Goal: Find specific page/section: Locate a particular part of the current website

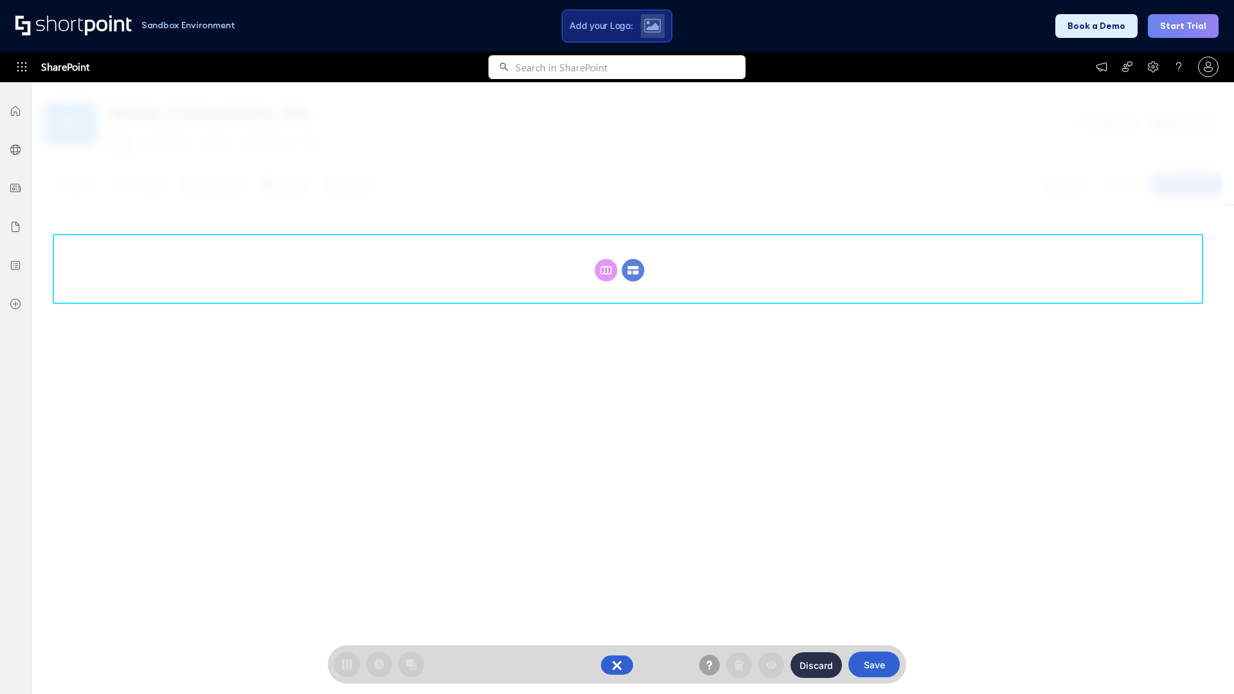
click at [633, 270] on circle at bounding box center [633, 270] width 22 height 22
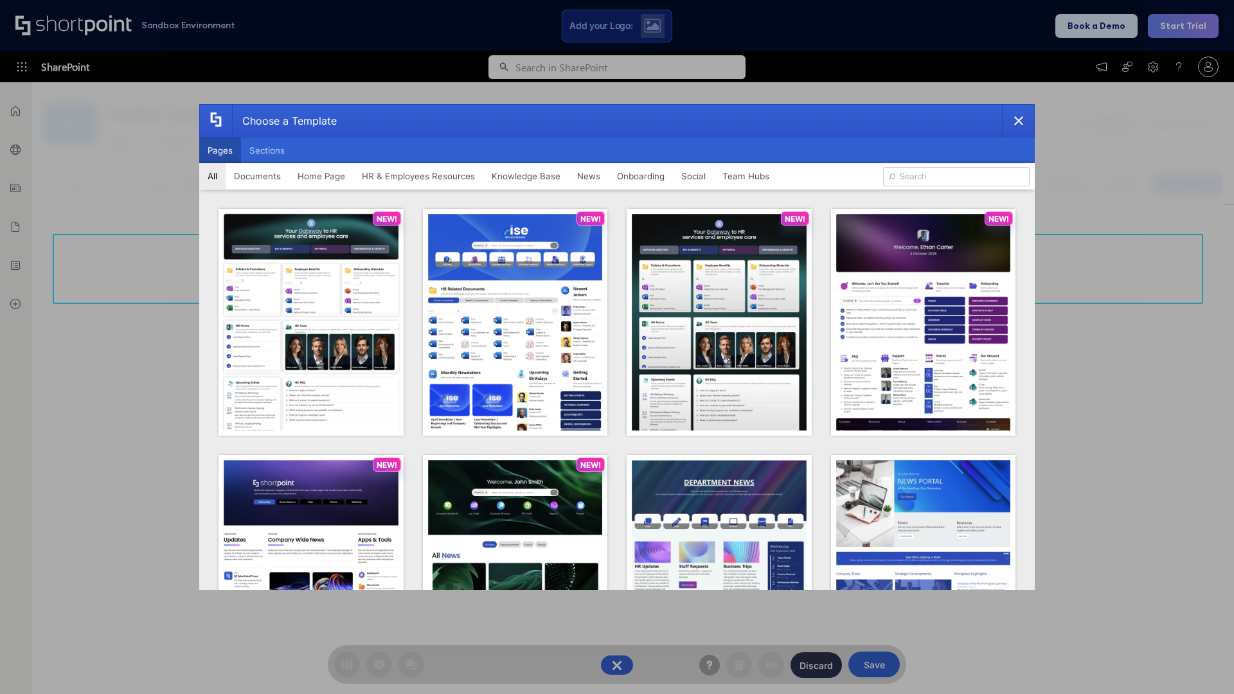
click at [220, 150] on button "Pages" at bounding box center [220, 151] width 42 height 26
type input "HR 2"
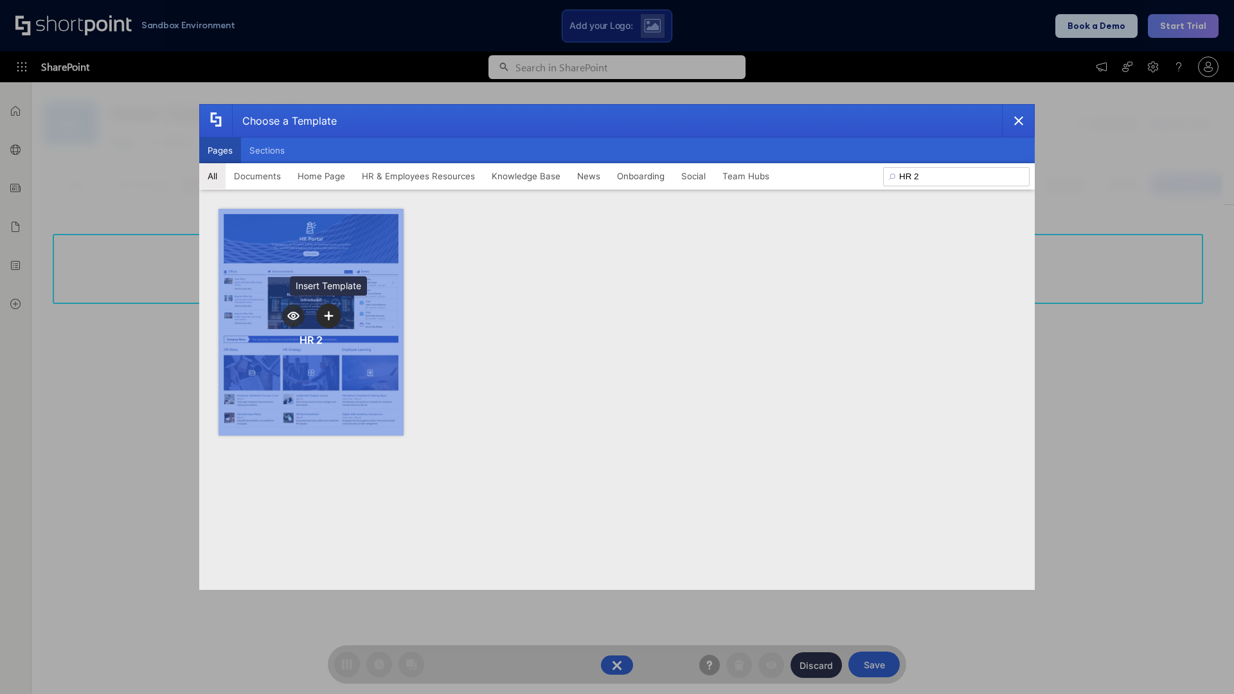
click at [328, 316] on icon "template selector" at bounding box center [328, 315] width 9 height 9
